Goal: Transaction & Acquisition: Download file/media

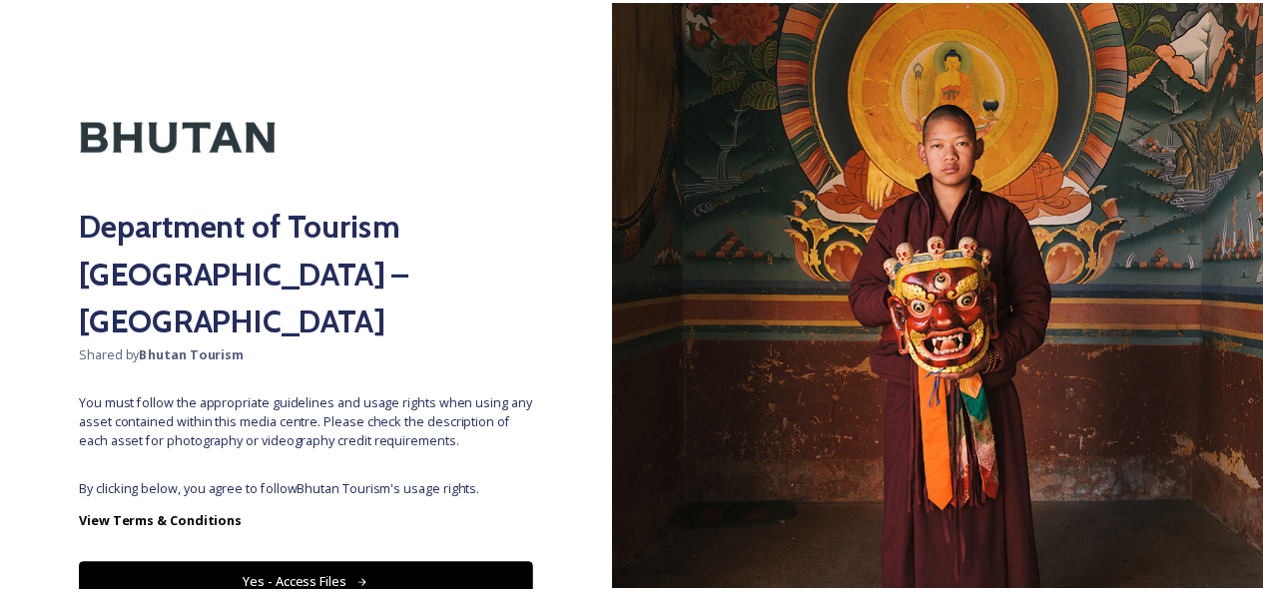
scroll to position [62, 0]
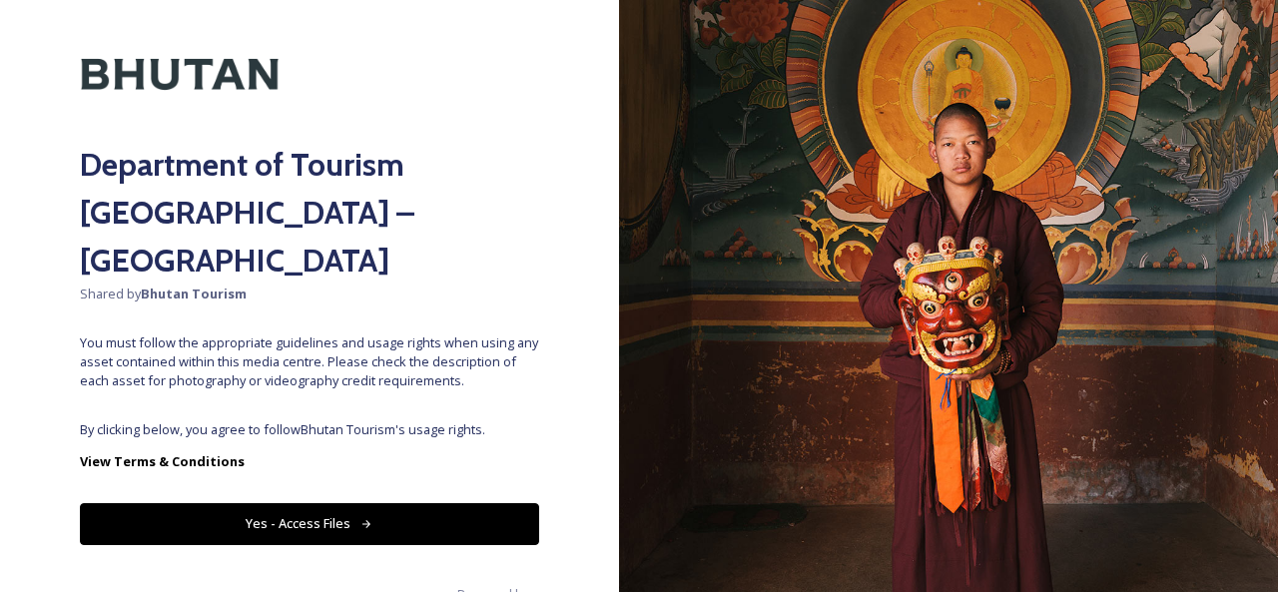
click at [293, 503] on button "Yes - Access Files" at bounding box center [309, 523] width 459 height 41
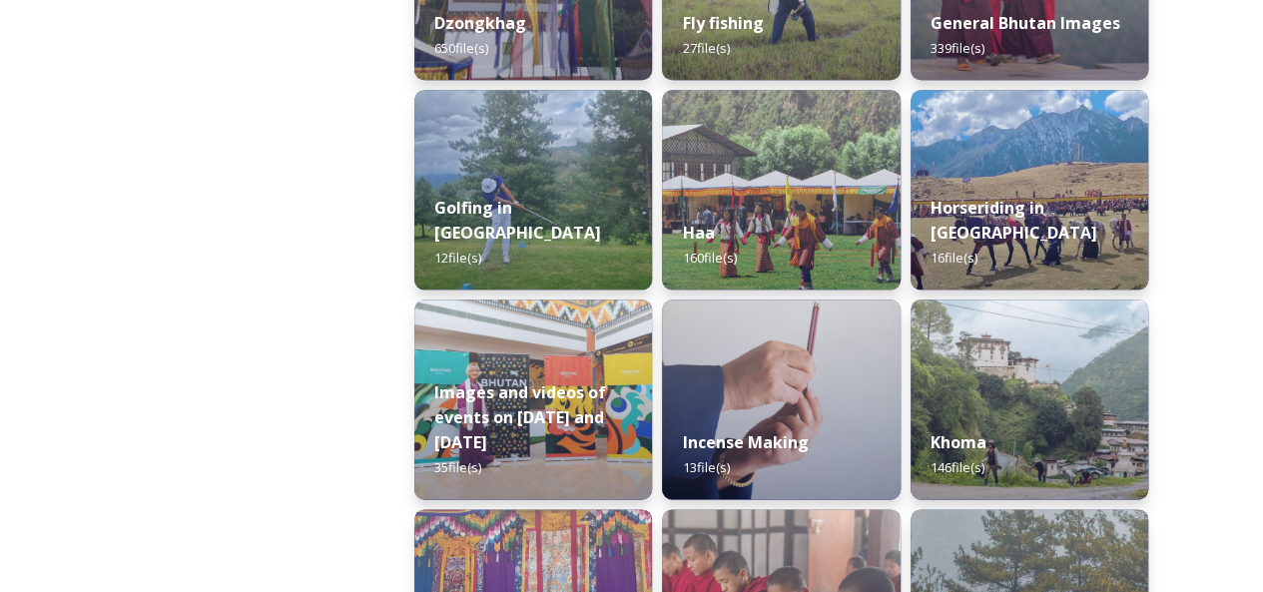
scroll to position [1098, 0]
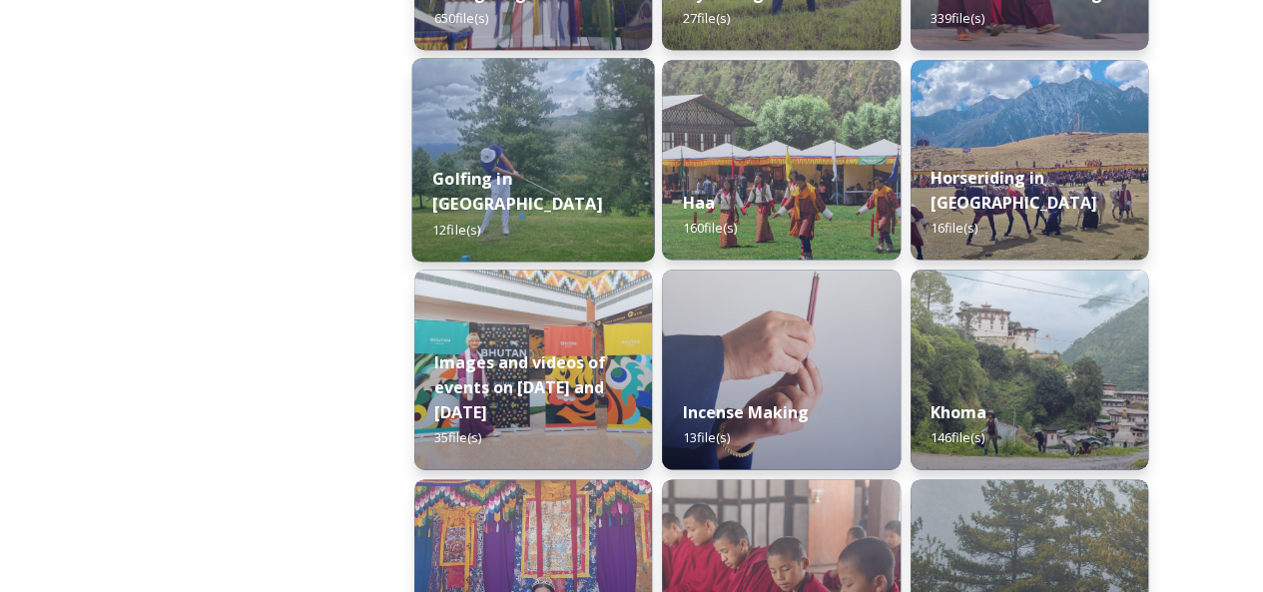
click at [526, 208] on strong "Golfing in [GEOGRAPHIC_DATA]" at bounding box center [517, 191] width 170 height 48
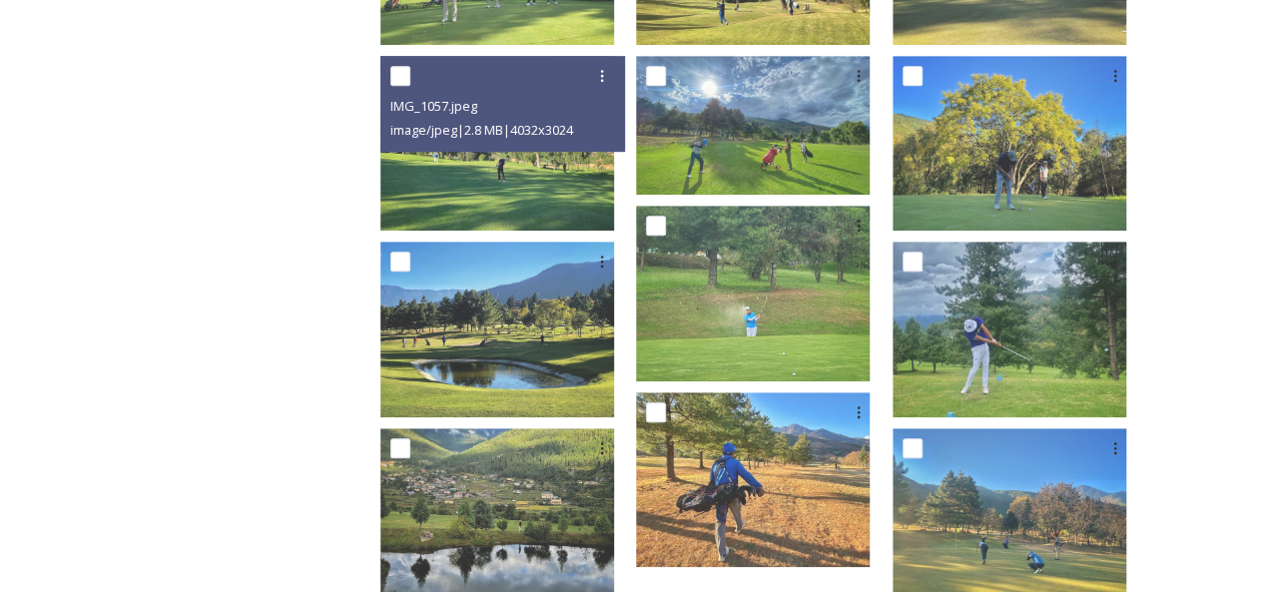
scroll to position [563, 0]
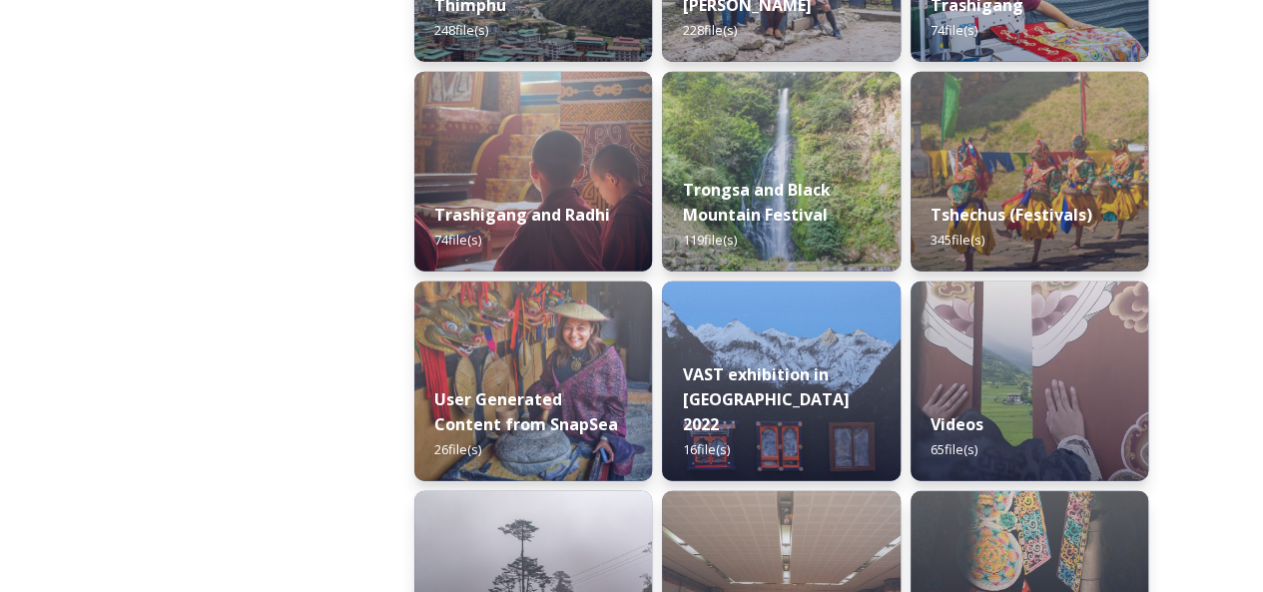
scroll to position [2511, 0]
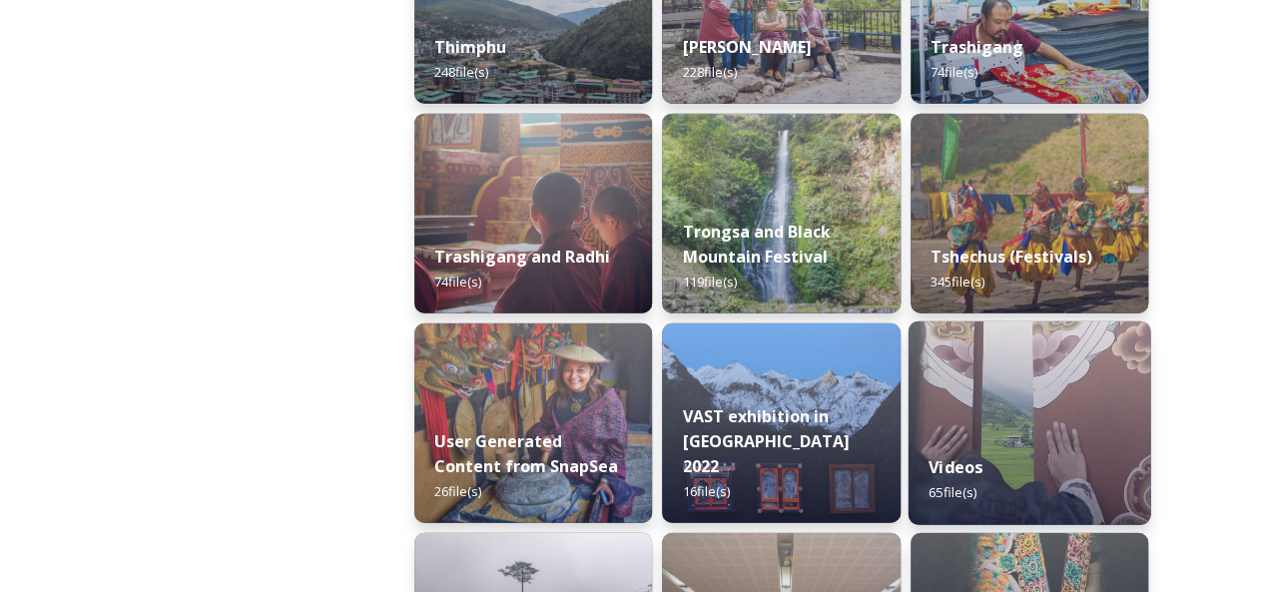
click at [1048, 371] on img at bounding box center [1028, 423] width 243 height 204
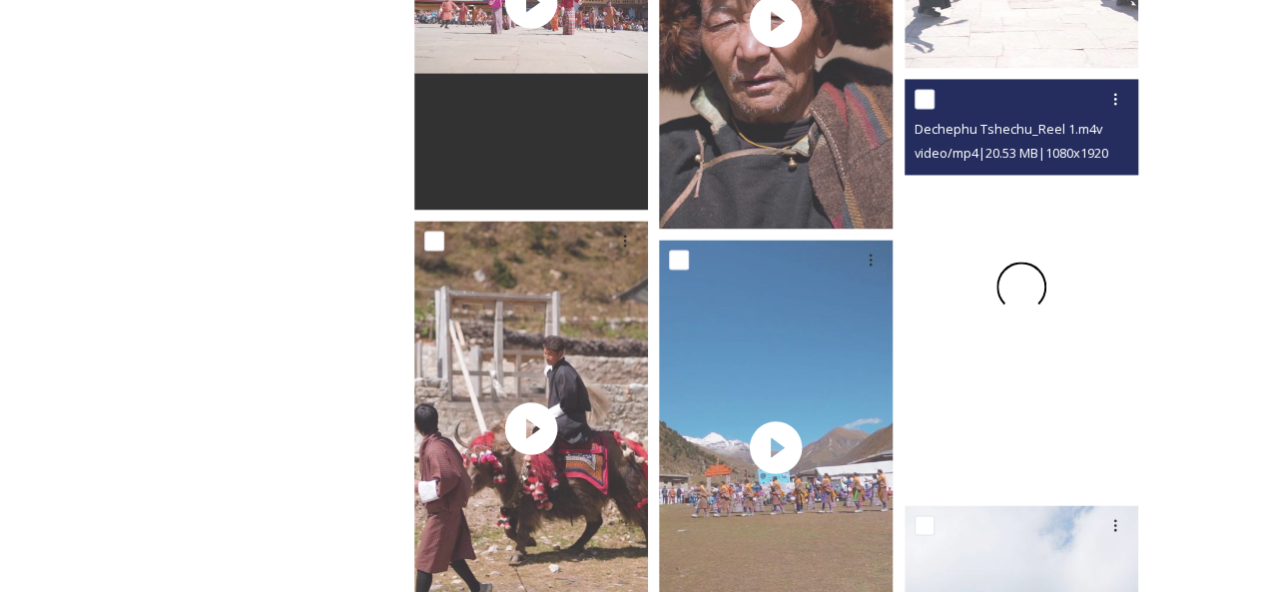
scroll to position [5290, 0]
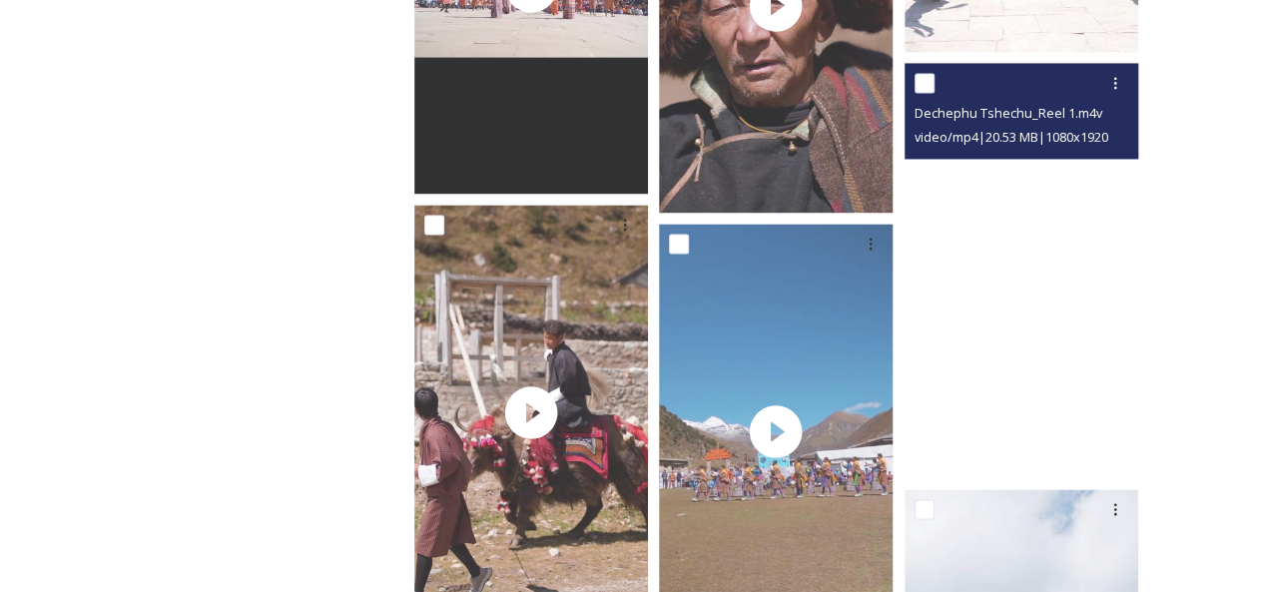
click at [1005, 298] on video "Dechephu Tshechu_Reel 1.m4v" at bounding box center [1021, 270] width 234 height 415
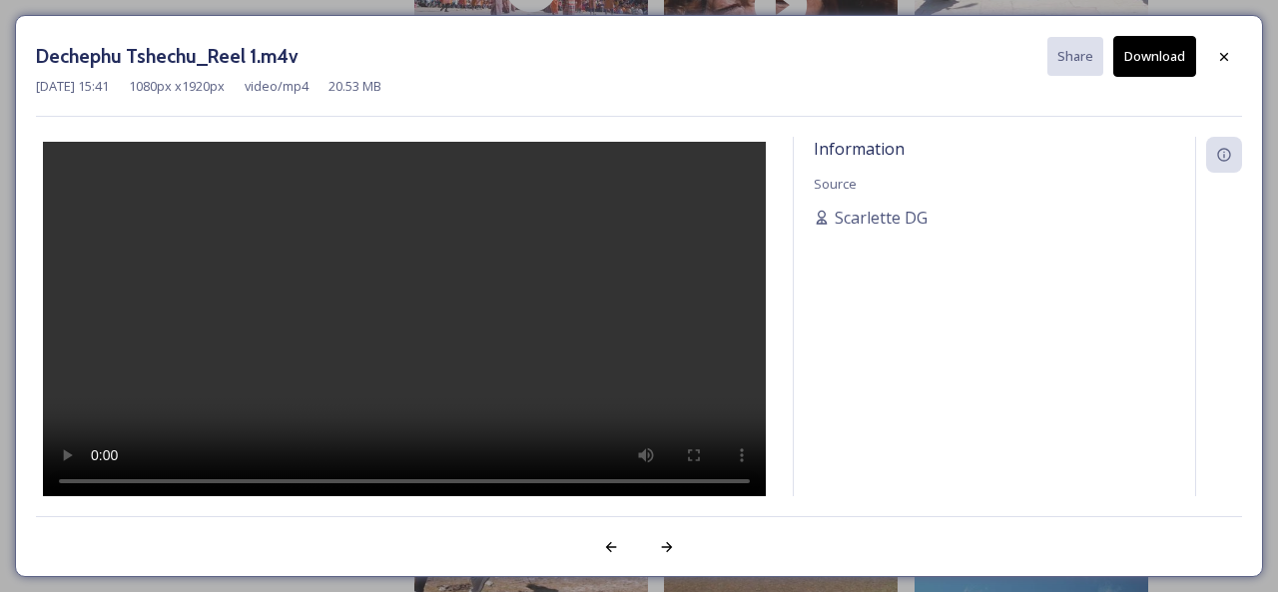
click at [1154, 66] on button "Download" at bounding box center [1154, 56] width 83 height 41
click at [1222, 50] on icon at bounding box center [1224, 57] width 16 height 16
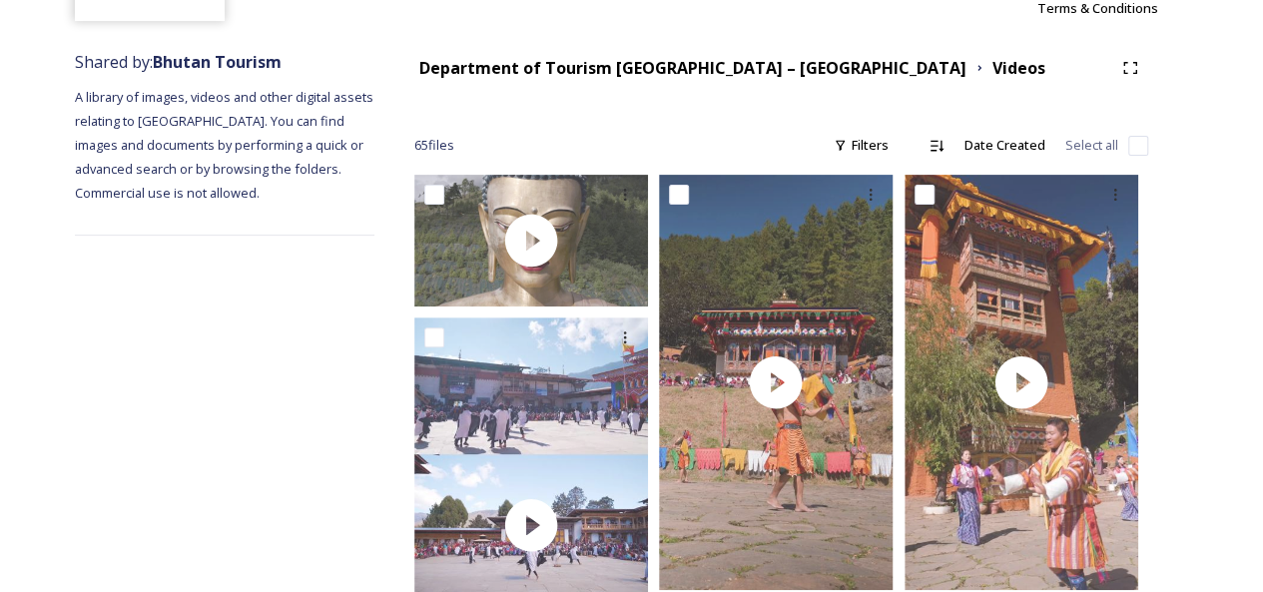
scroll to position [0, 0]
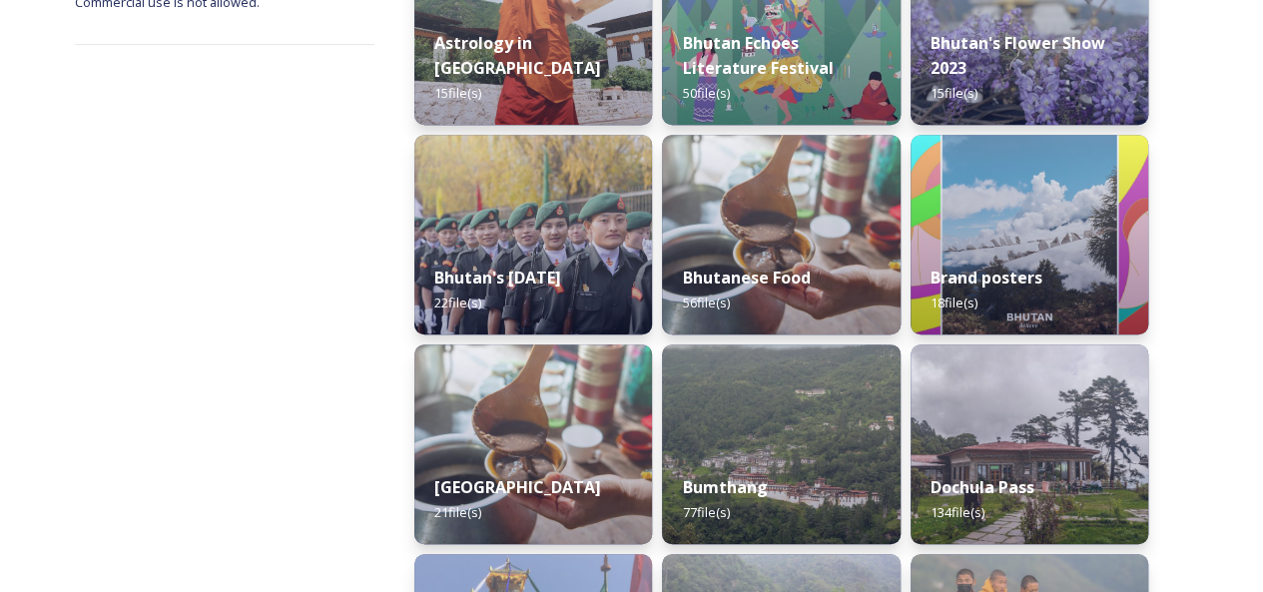
scroll to position [399, 0]
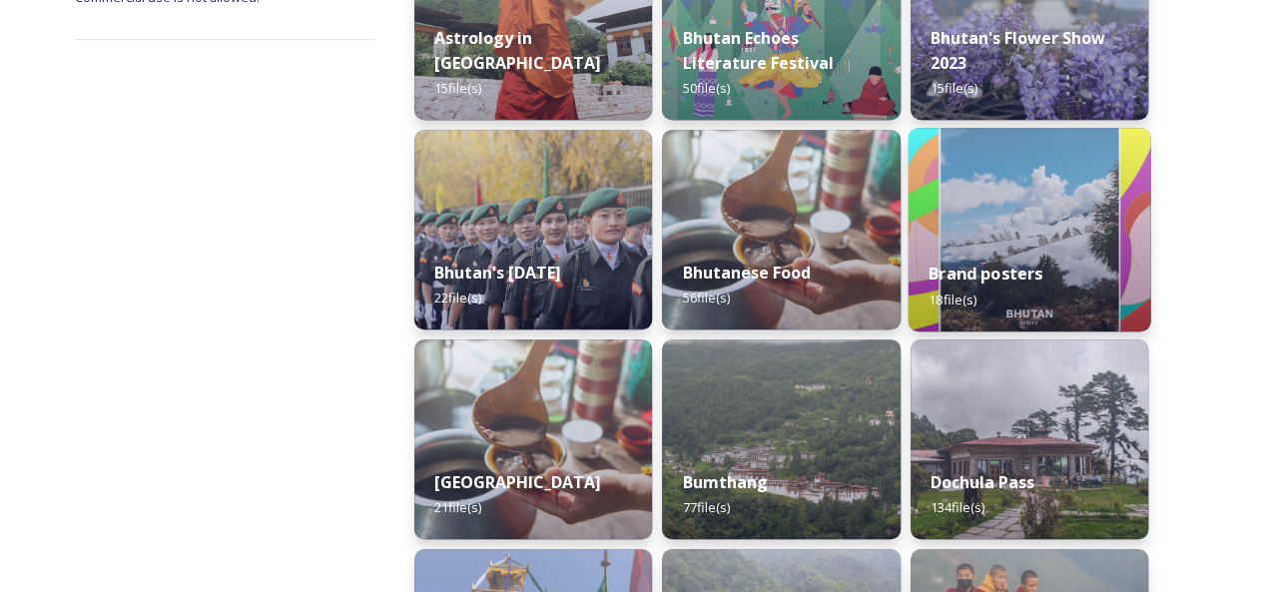
click at [1027, 237] on img at bounding box center [1028, 230] width 243 height 204
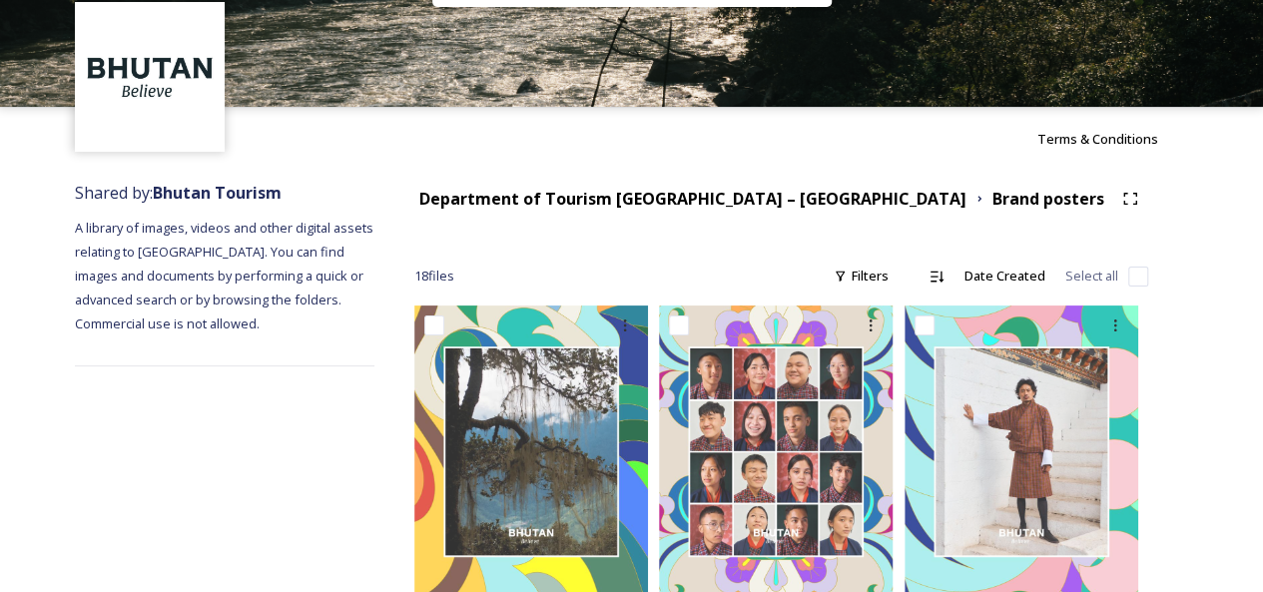
scroll to position [60, 0]
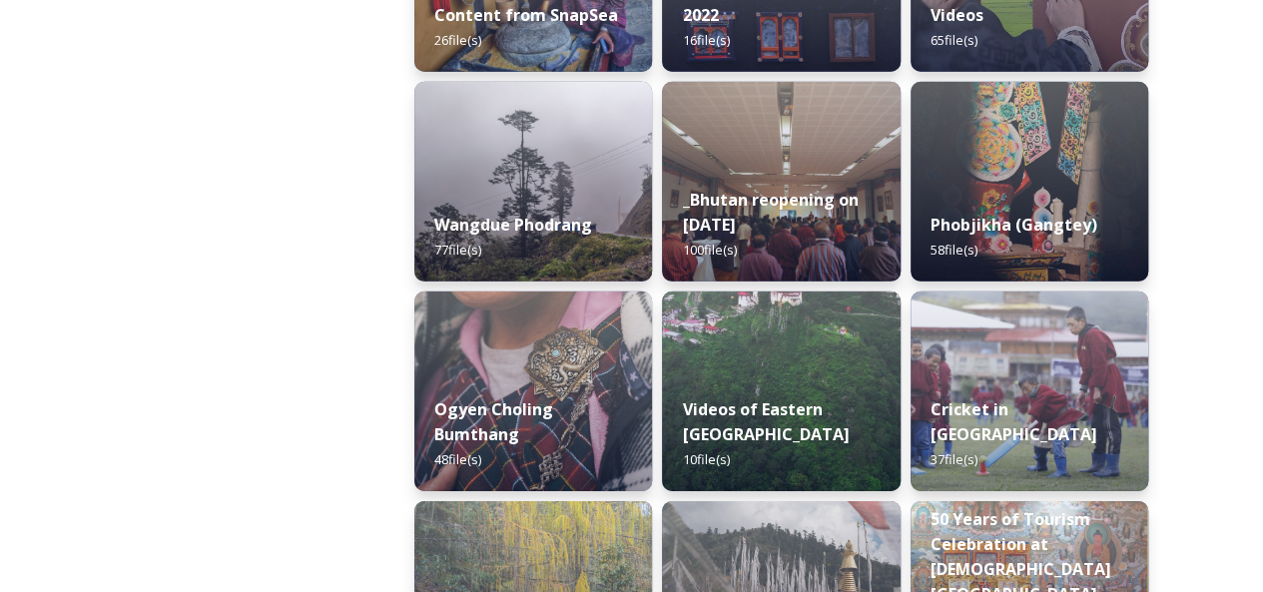
scroll to position [3094, 0]
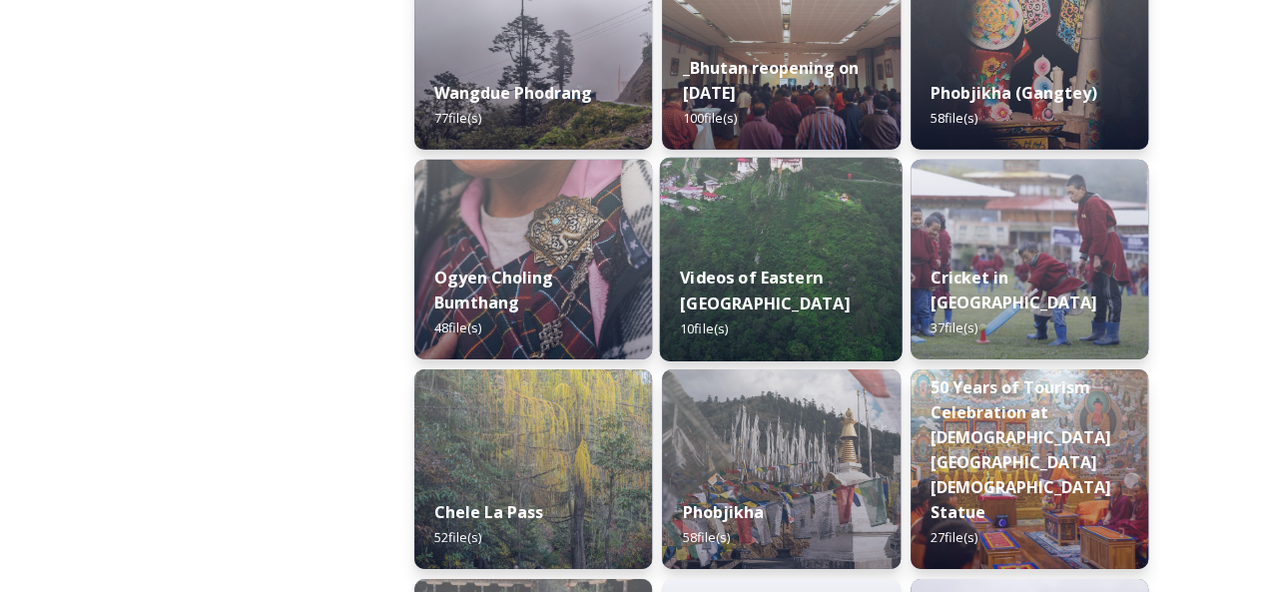
click at [858, 262] on div "Videos of Eastern Bhutan 10 file(s)" at bounding box center [781, 304] width 243 height 116
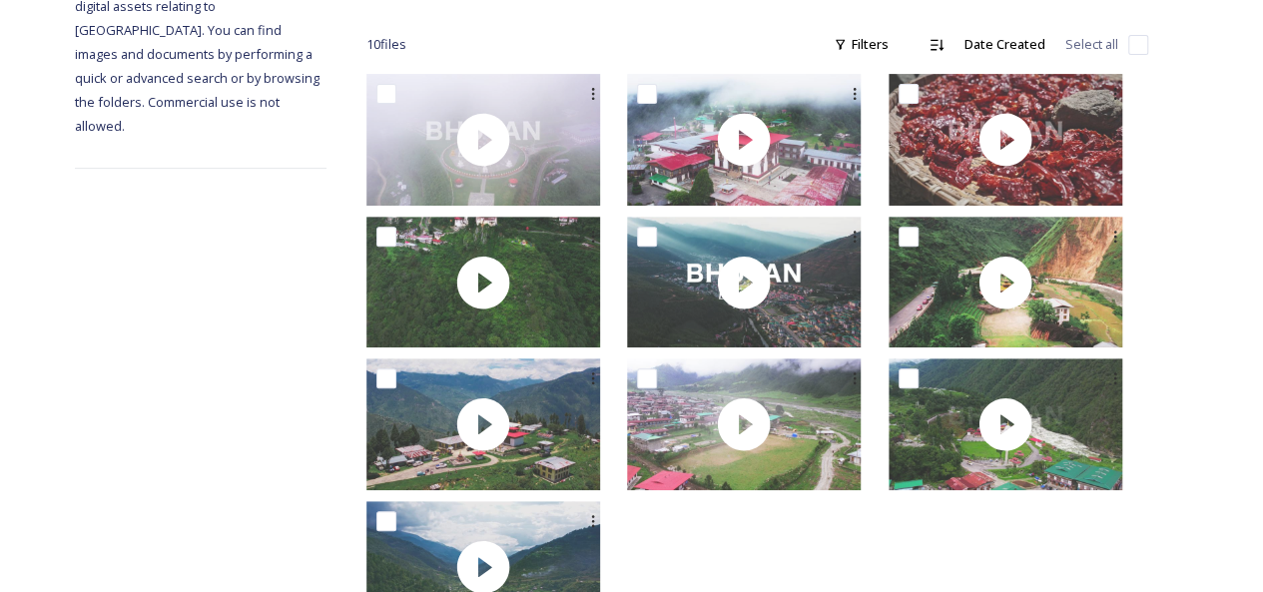
scroll to position [288, 0]
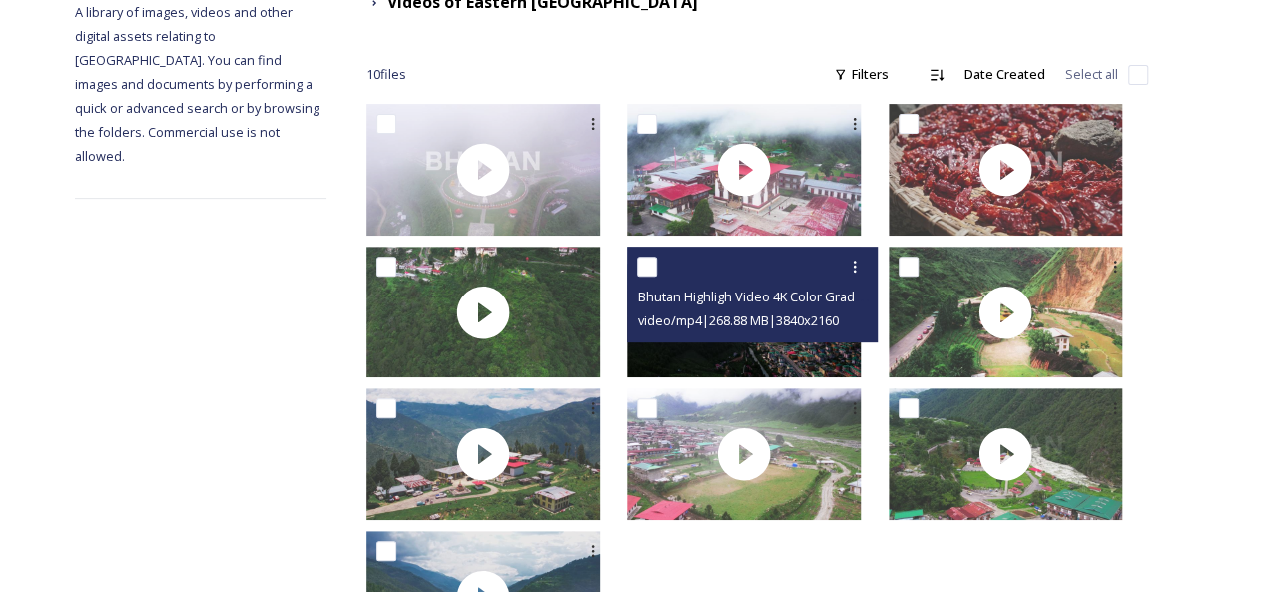
click at [751, 308] on div "video/mp4 | 268.88 MB | 3840 x 2160" at bounding box center [754, 320] width 235 height 24
click at [765, 308] on div "video/mp4 | 268.88 MB | 3840 x 2160" at bounding box center [754, 320] width 235 height 24
click at [805, 267] on div at bounding box center [754, 267] width 235 height 36
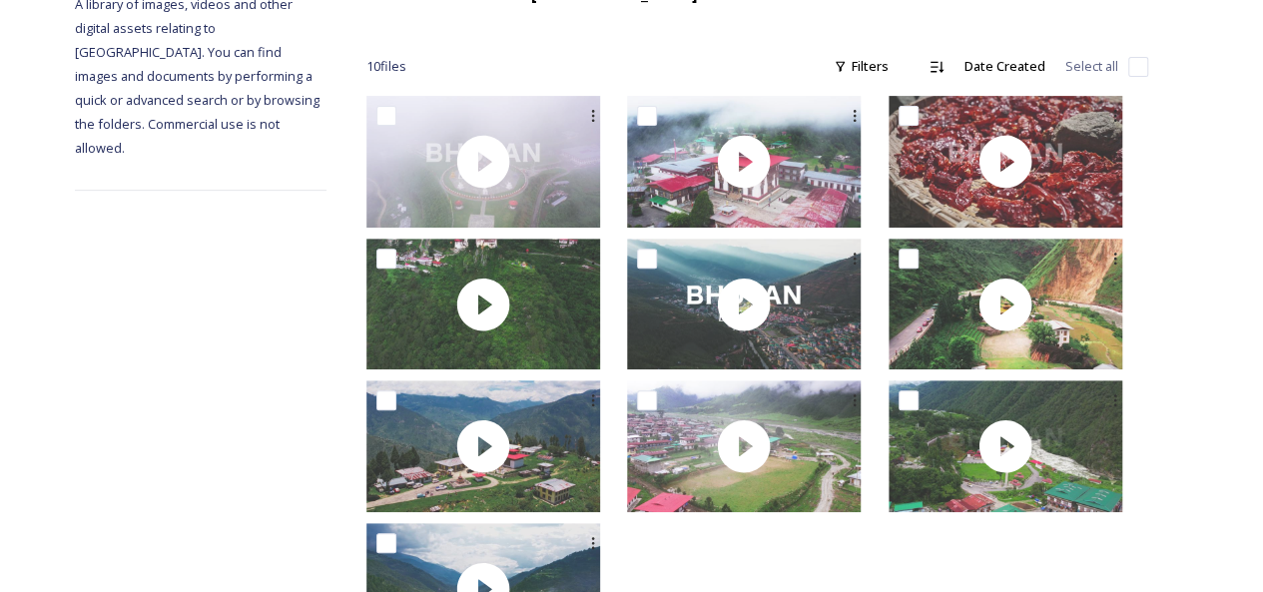
scroll to position [388, 0]
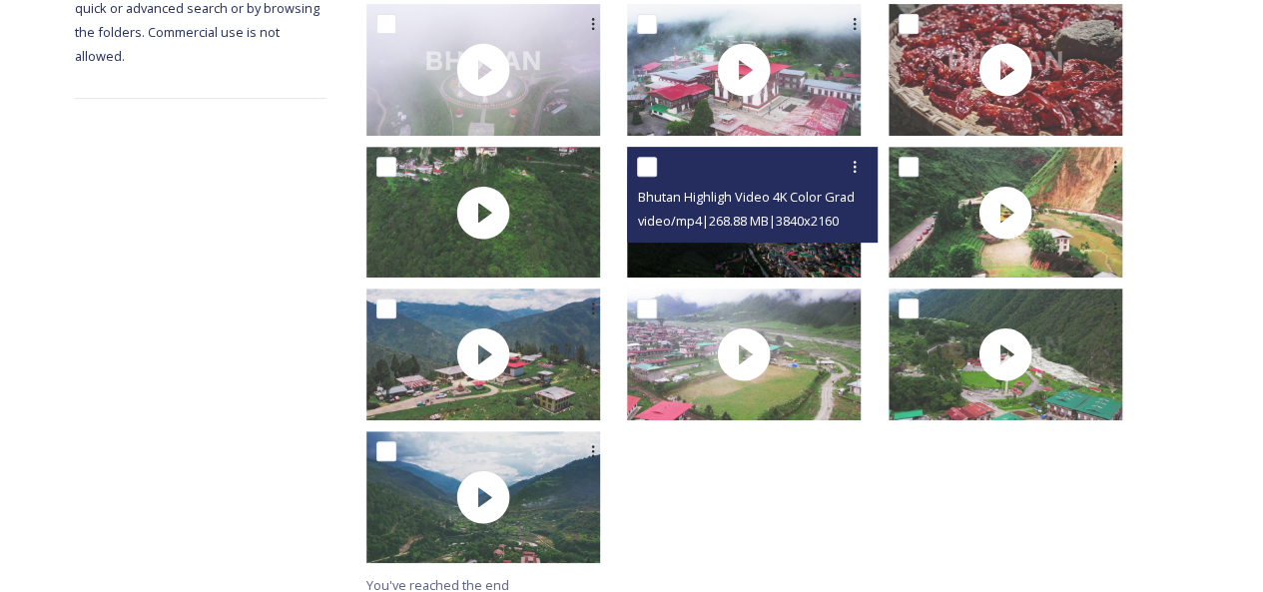
click at [743, 212] on span "video/mp4 | 268.88 MB | 3840 x 2160" at bounding box center [737, 221] width 201 height 18
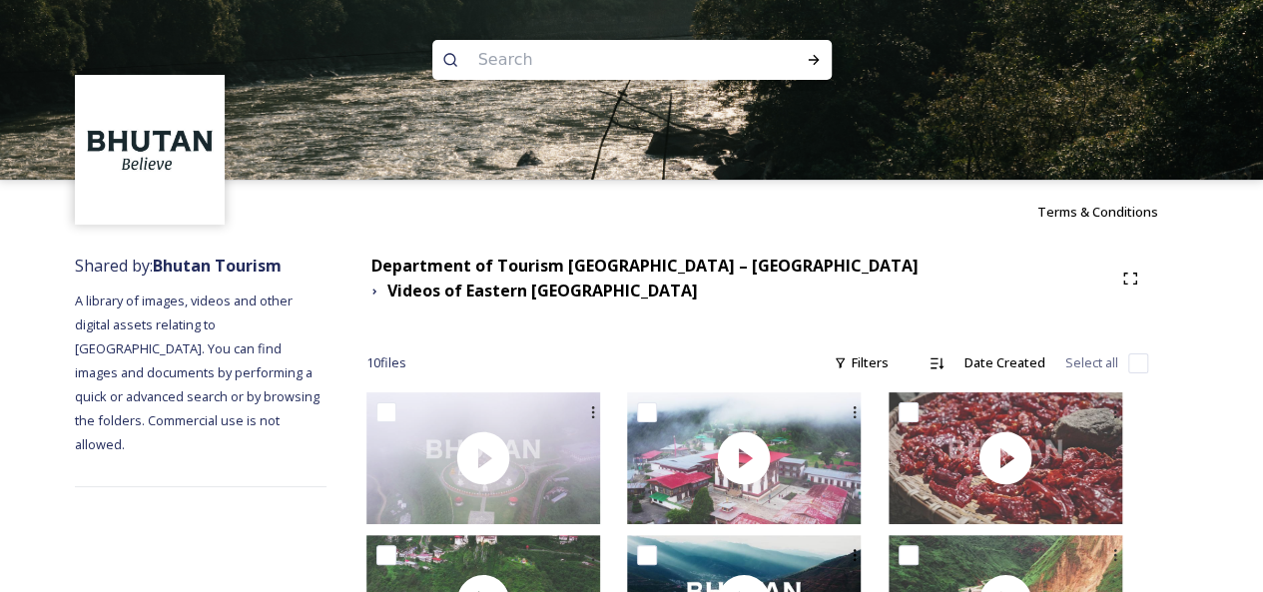
scroll to position [200, 0]
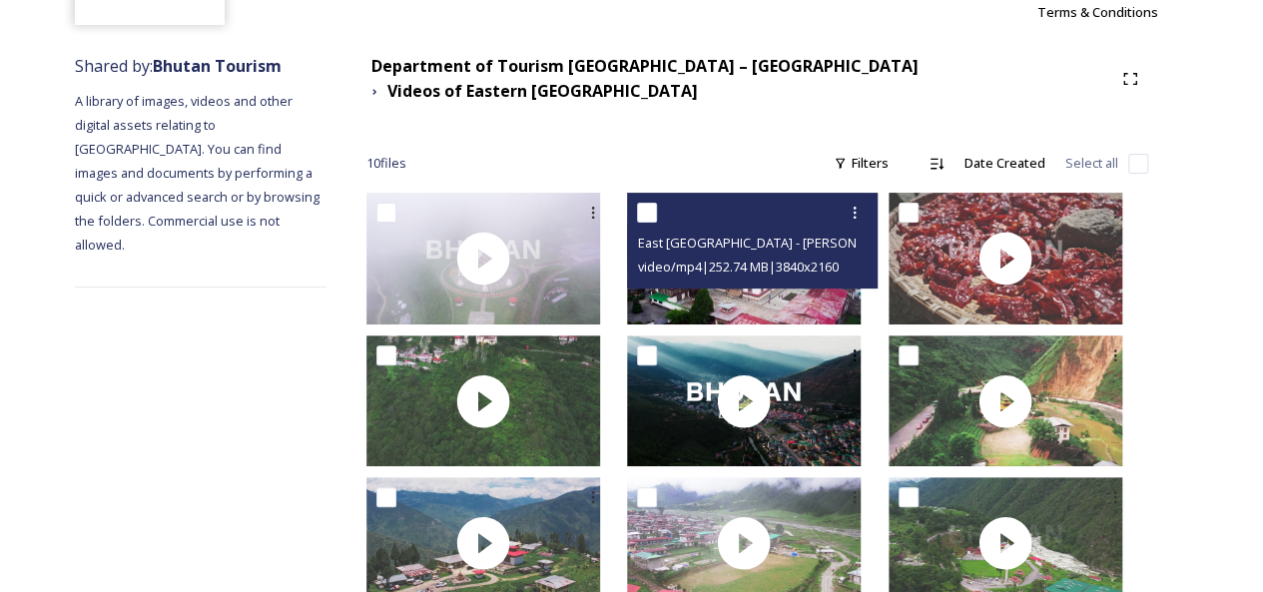
click at [767, 255] on div "video/mp4 | 252.74 MB | 3840 x 2160" at bounding box center [754, 267] width 235 height 24
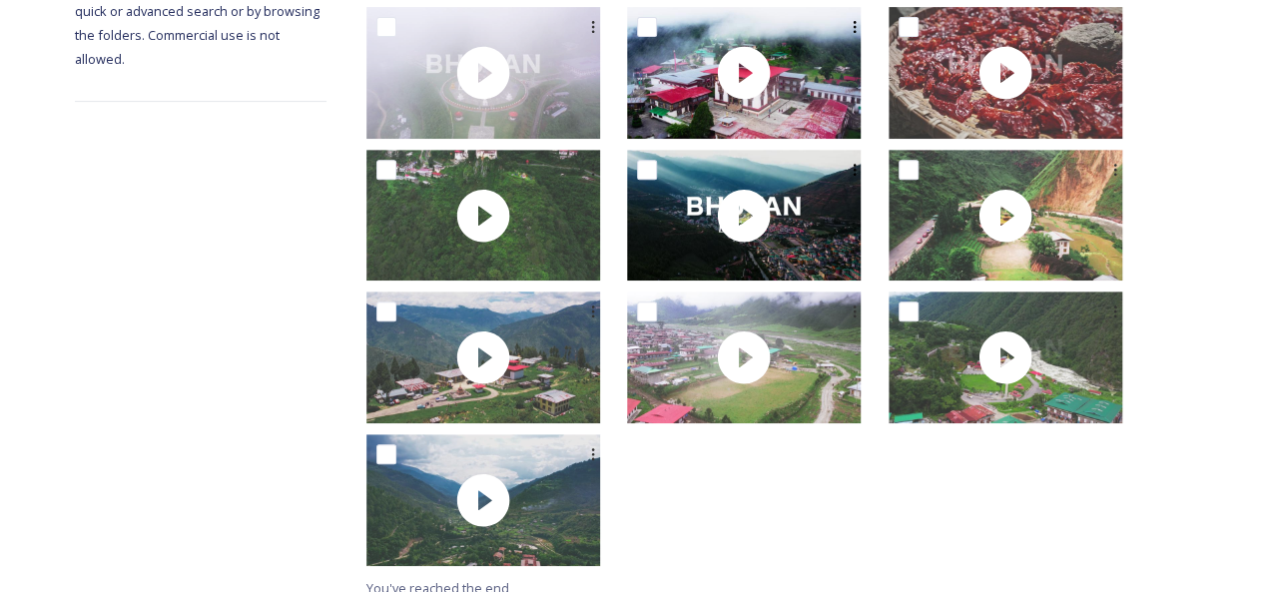
scroll to position [388, 0]
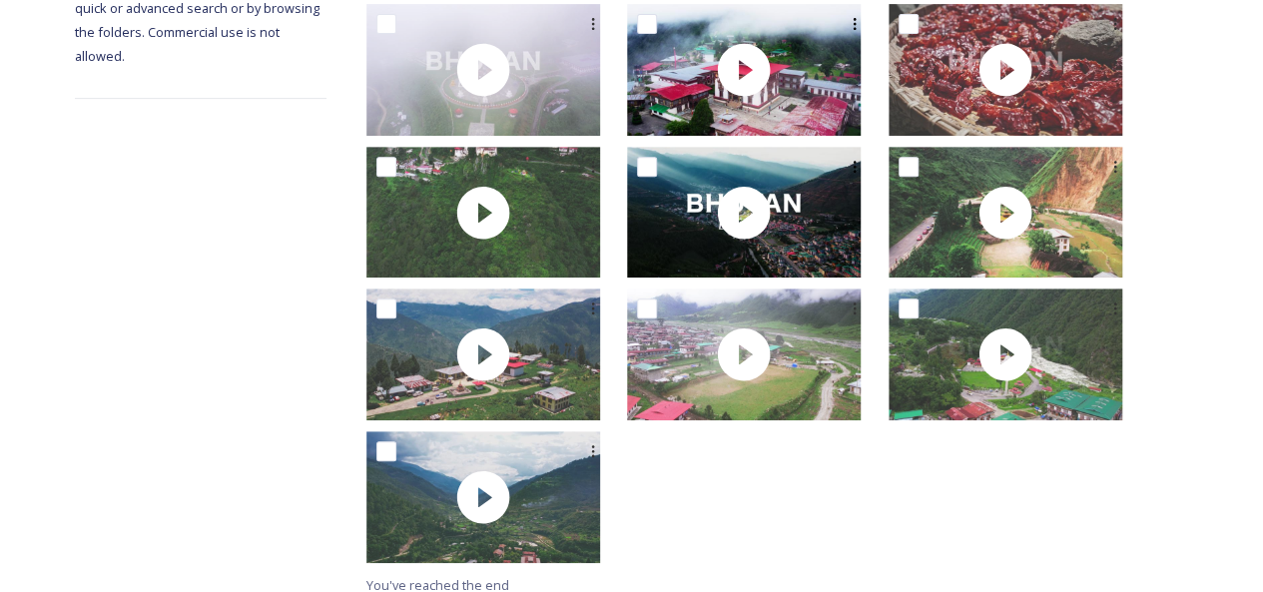
drag, startPoint x: 733, startPoint y: 180, endPoint x: 1248, endPoint y: 401, distance: 560.7
click at [1248, 401] on div "Shared by: Bhutan Tourism A library of images, videos and other digital assets …" at bounding box center [631, 231] width 1263 height 752
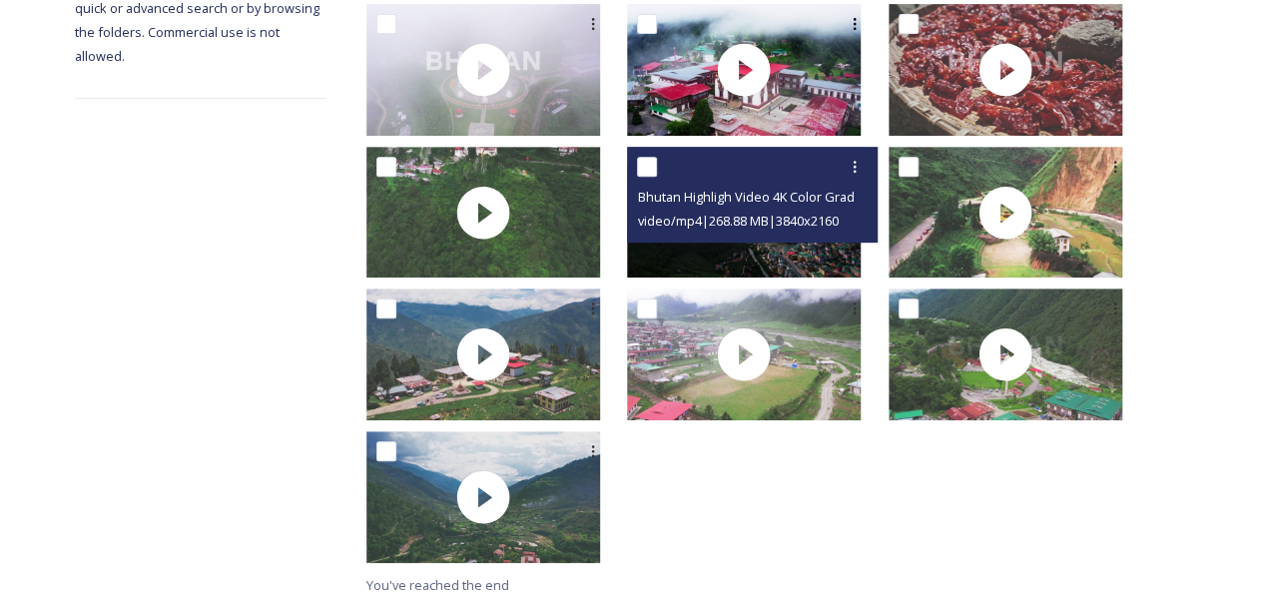
click at [803, 213] on span "video/mp4 | 268.88 MB | 3840 x 2160" at bounding box center [737, 221] width 201 height 18
click at [862, 159] on icon at bounding box center [854, 167] width 16 height 16
click at [844, 240] on span "Download" at bounding box center [831, 249] width 61 height 19
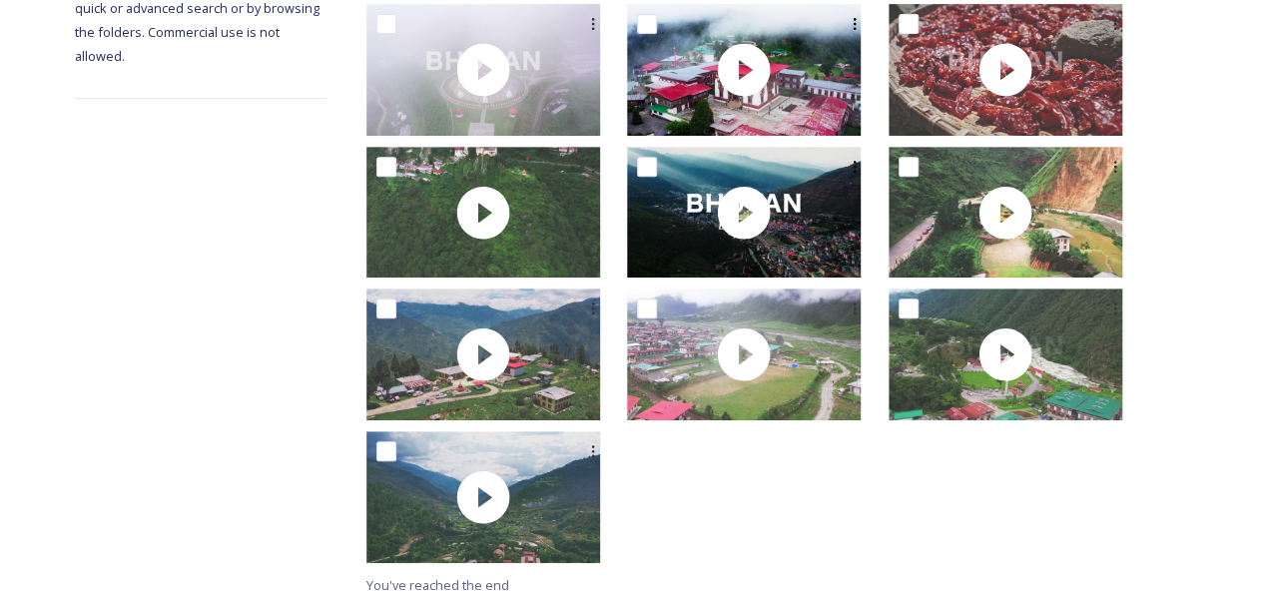
click at [1210, 110] on div "Shared by: Bhutan Tourism A library of images, videos and other digital assets …" at bounding box center [631, 231] width 1263 height 752
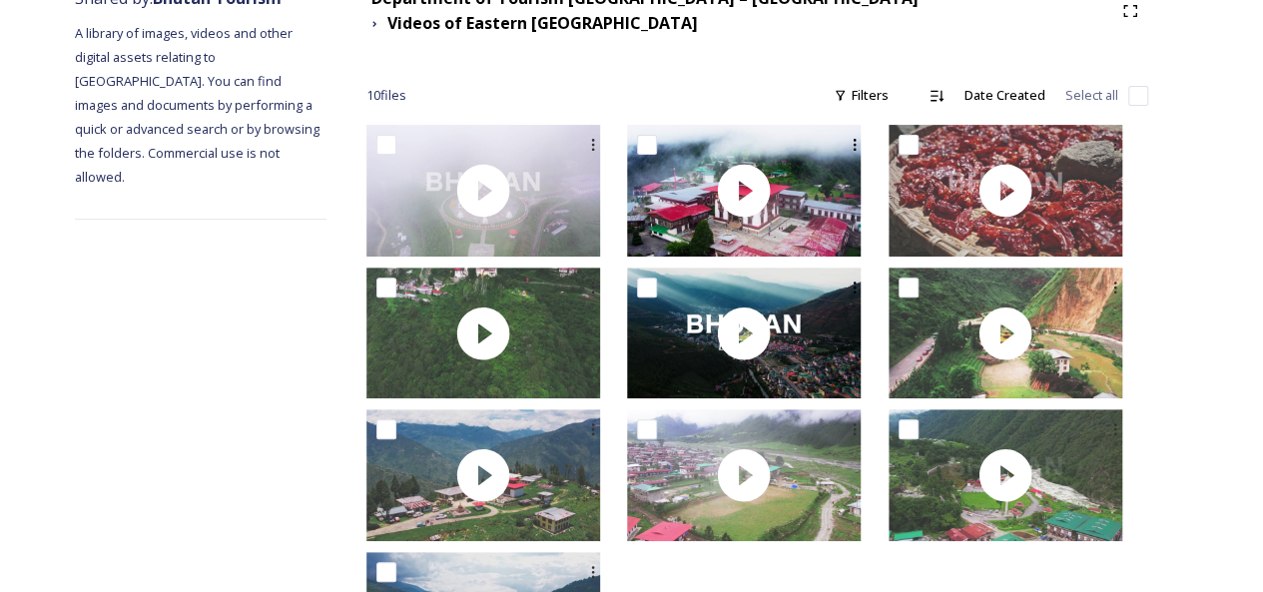
scroll to position [299, 0]
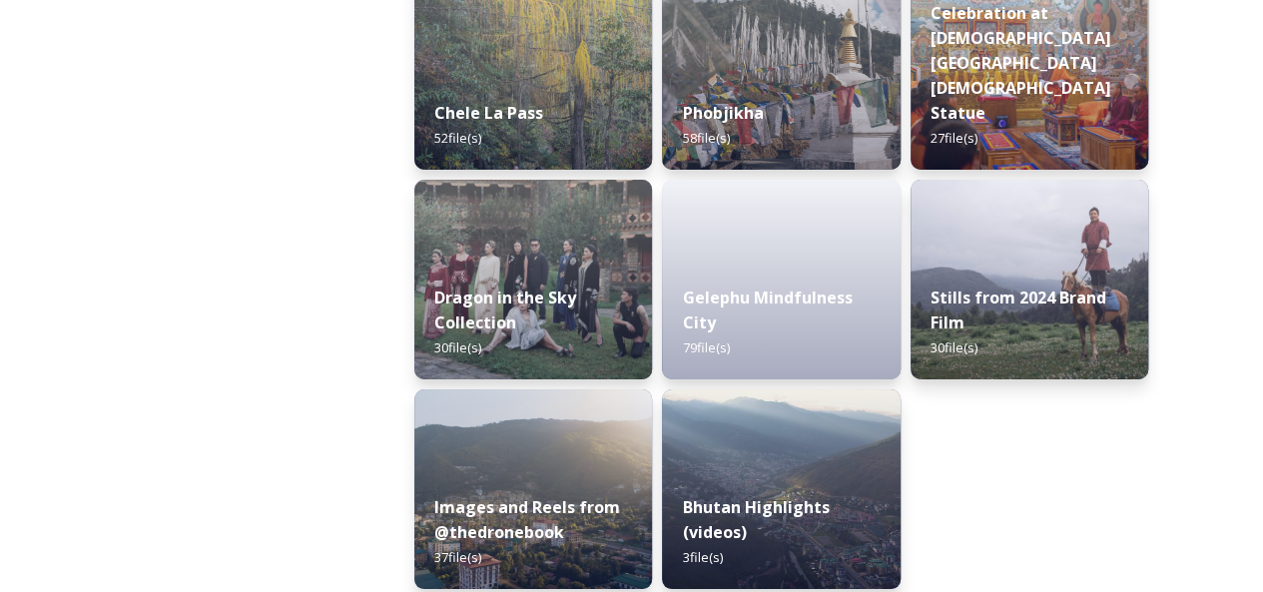
scroll to position [3509, 0]
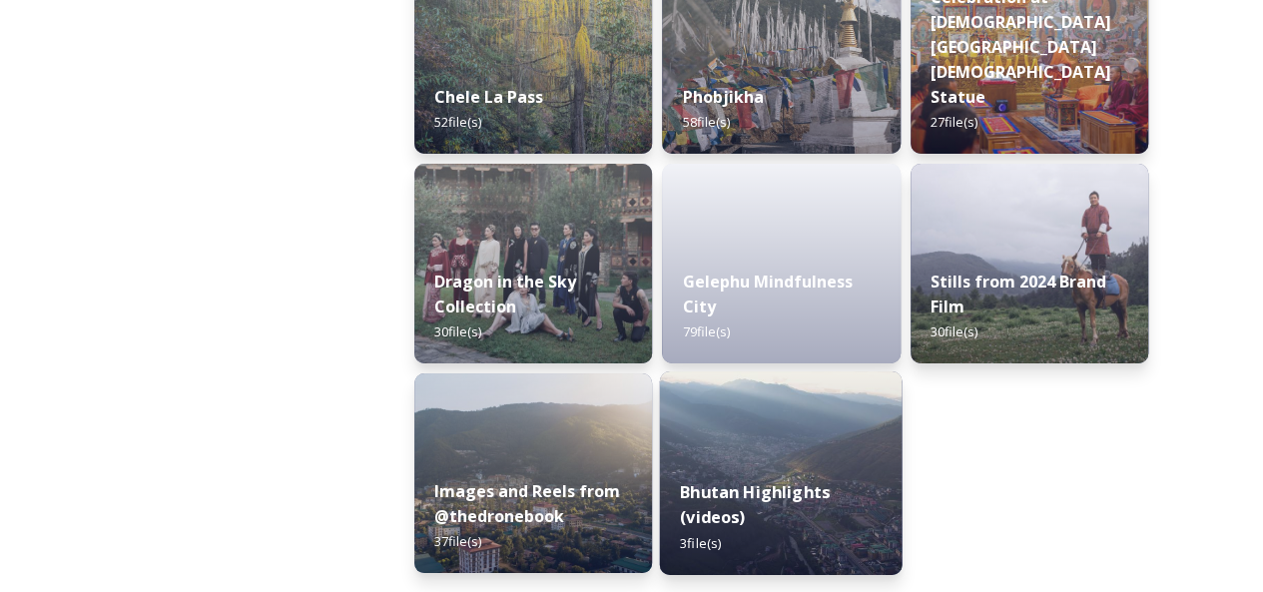
click at [816, 456] on img at bounding box center [781, 473] width 243 height 204
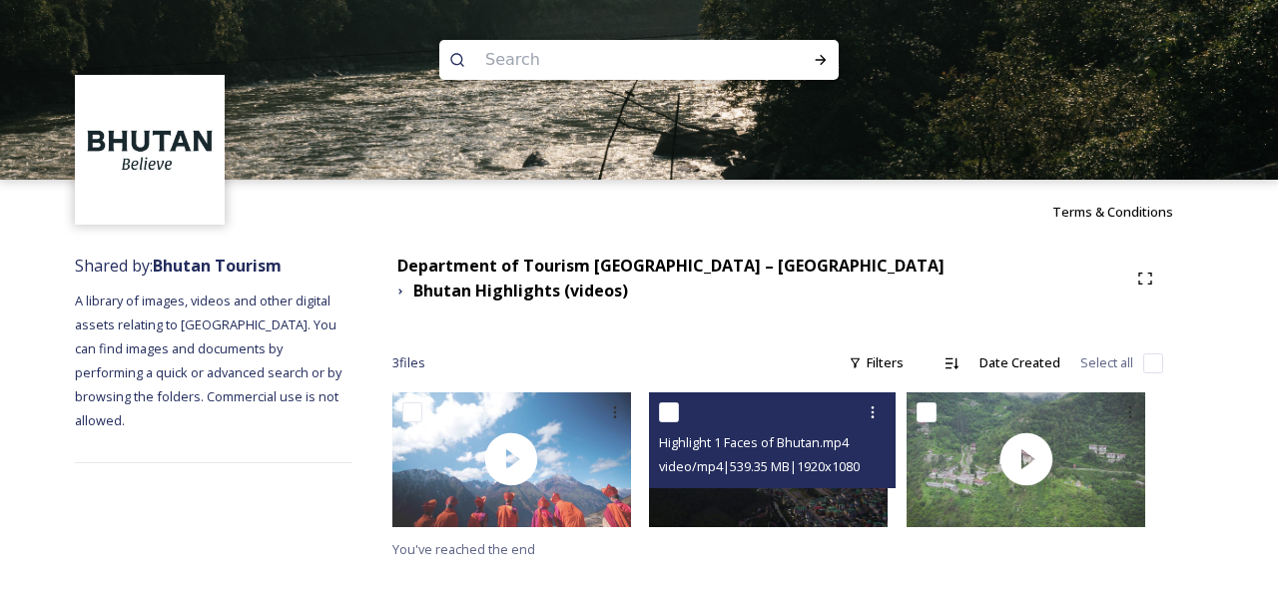
click at [829, 413] on div at bounding box center [775, 412] width 232 height 36
click at [880, 404] on icon at bounding box center [872, 412] width 16 height 16
click at [857, 485] on span "Download" at bounding box center [848, 494] width 61 height 19
click at [880, 404] on icon at bounding box center [872, 412] width 16 height 16
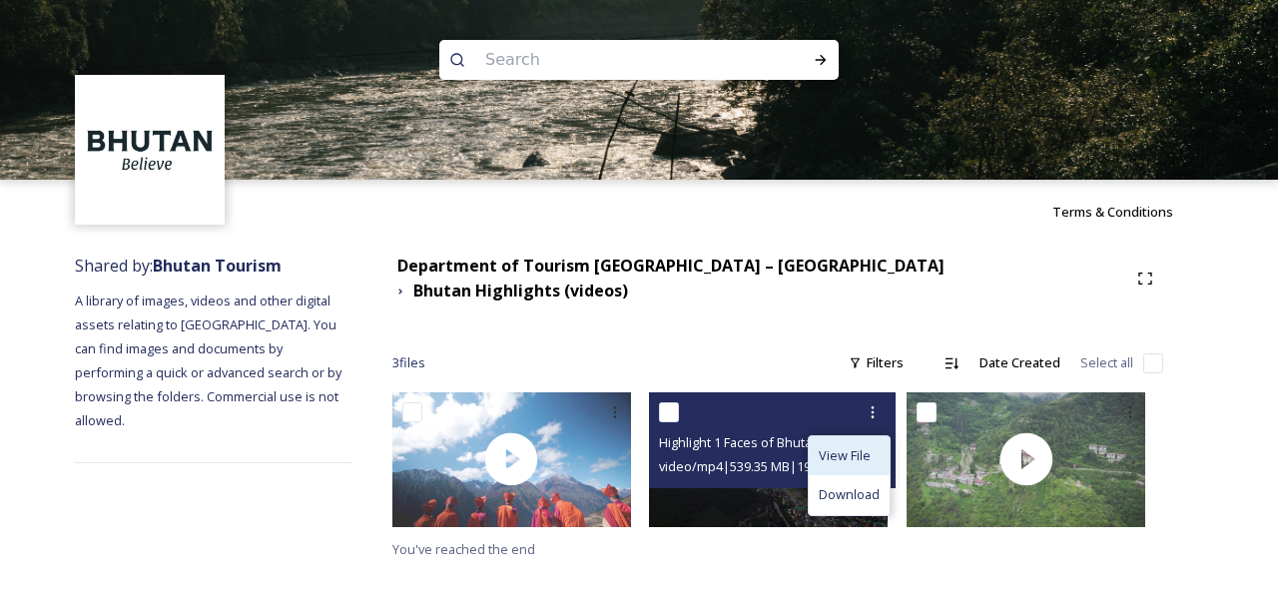
click at [865, 446] on span "View File" at bounding box center [844, 455] width 52 height 19
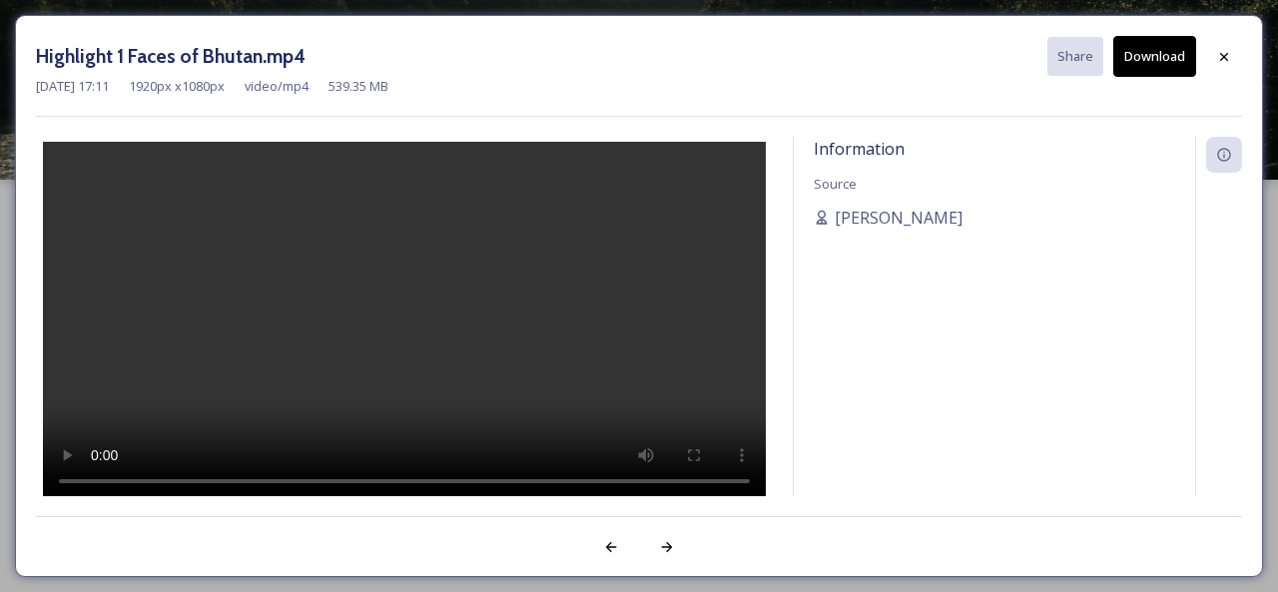
click at [1167, 63] on button "Download" at bounding box center [1154, 56] width 83 height 41
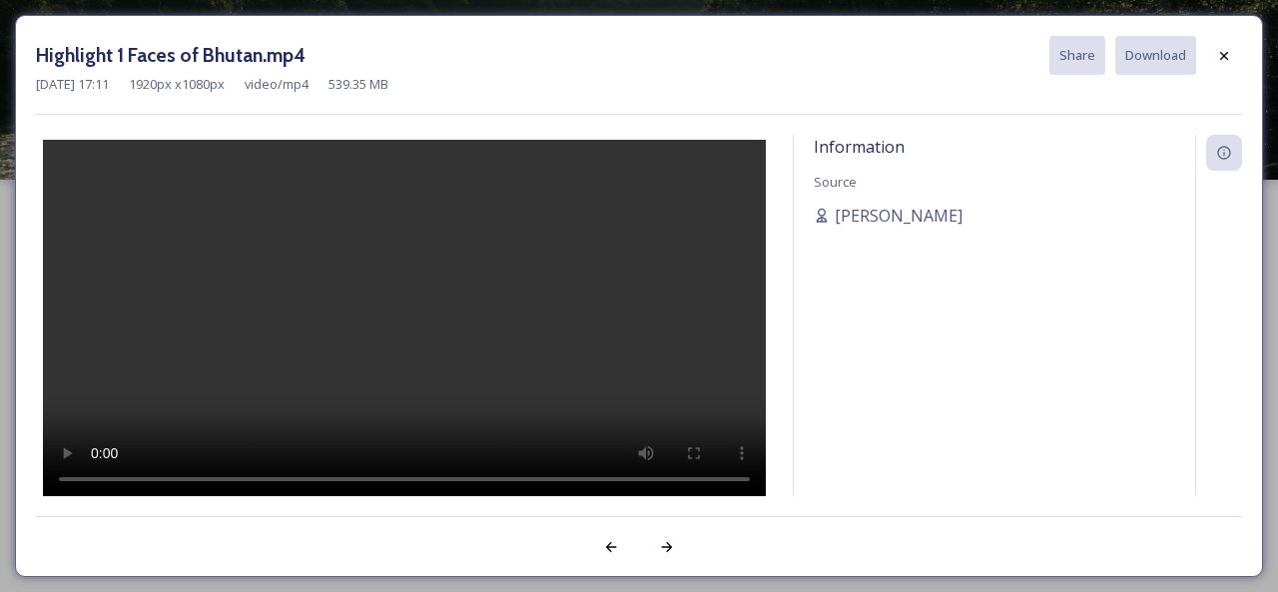
click at [1003, 334] on div "Information Source [PERSON_NAME]" at bounding box center [994, 341] width 401 height 412
